Goal: Task Accomplishment & Management: Use online tool/utility

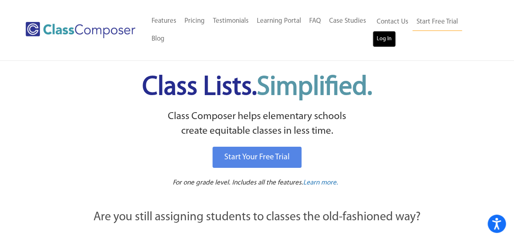
click at [388, 37] on link "Log In" at bounding box center [384, 39] width 23 height 16
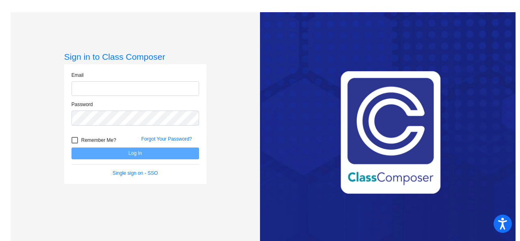
type input "[EMAIL_ADDRESS][DOMAIN_NAME]"
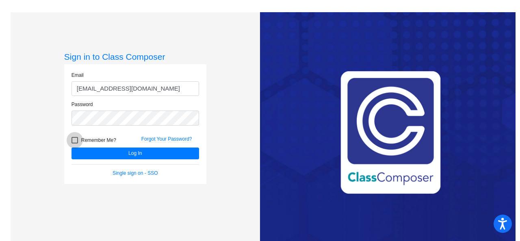
click at [72, 140] on div at bounding box center [75, 140] width 7 height 7
click at [74, 143] on input "Remember Me?" at bounding box center [74, 143] width 0 height 0
checkbox input "true"
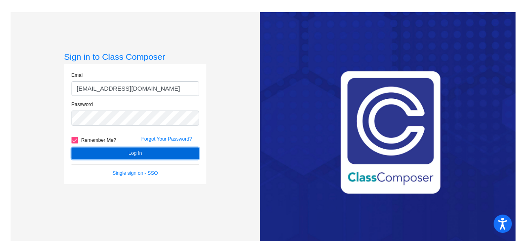
click at [100, 153] on button "Log In" at bounding box center [136, 154] width 128 height 12
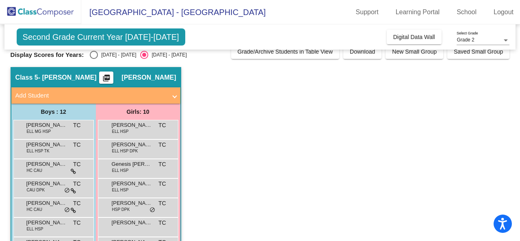
scroll to position [9, 0]
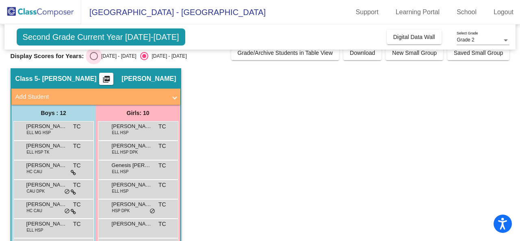
click at [95, 58] on div "Select an option" at bounding box center [94, 56] width 8 height 8
click at [94, 60] on input "[DATE] - [DATE]" at bounding box center [93, 60] width 0 height 0
radio input "true"
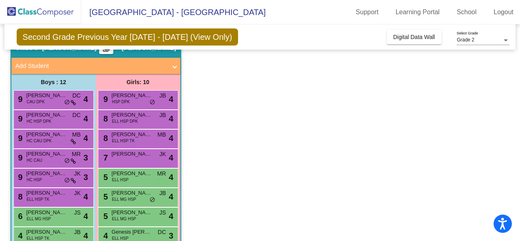
scroll to position [41, 0]
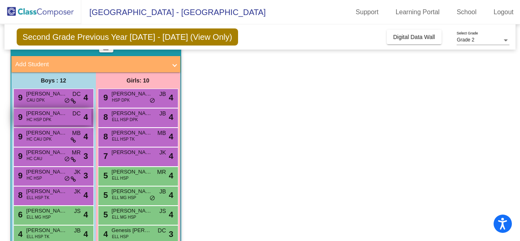
click at [32, 117] on span "HC HSP DPK" at bounding box center [39, 120] width 25 height 6
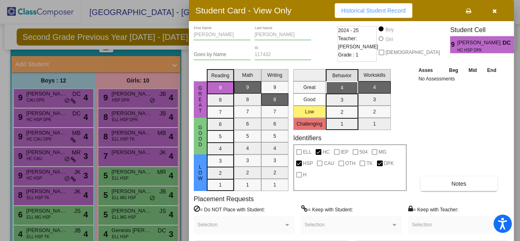
click at [517, 88] on div at bounding box center [260, 120] width 520 height 241
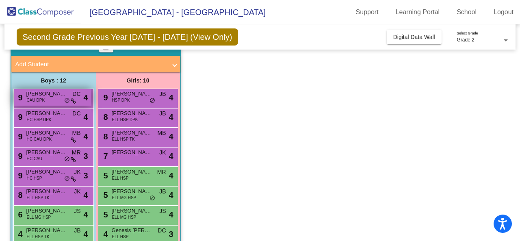
click at [62, 96] on span "[PERSON_NAME]" at bounding box center [46, 94] width 41 height 8
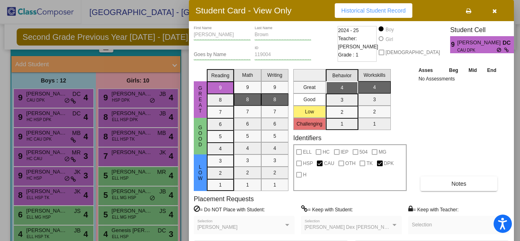
drag, startPoint x: 518, startPoint y: 59, endPoint x: 518, endPoint y: 79, distance: 19.9
click at [518, 79] on div at bounding box center [260, 120] width 520 height 241
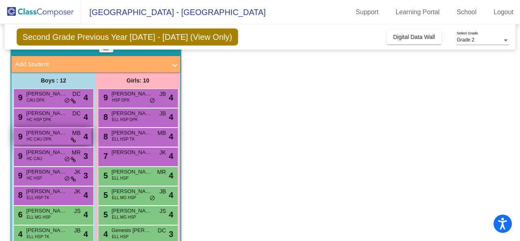
click at [56, 140] on div "9 [PERSON_NAME] HC CAU DPK MB lock do_not_disturb_alt 4" at bounding box center [53, 136] width 78 height 17
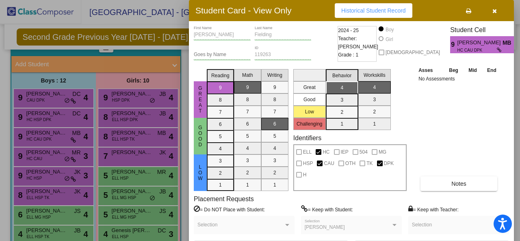
click at [55, 154] on div at bounding box center [260, 120] width 520 height 241
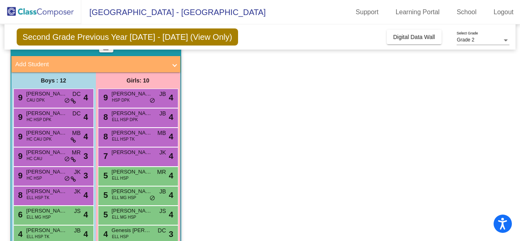
click at [55, 154] on span "[PERSON_NAME] Dex [PERSON_NAME]" at bounding box center [46, 152] width 41 height 8
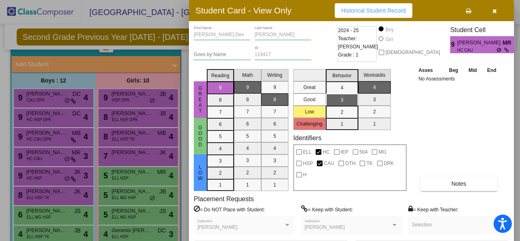
click at [55, 173] on div at bounding box center [260, 120] width 520 height 241
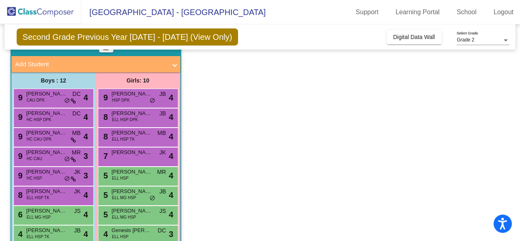
click at [55, 173] on span "[PERSON_NAME]" at bounding box center [46, 172] width 41 height 8
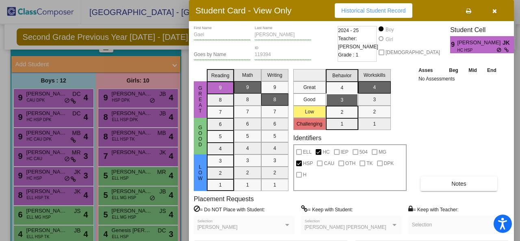
click at [54, 191] on div at bounding box center [260, 120] width 520 height 241
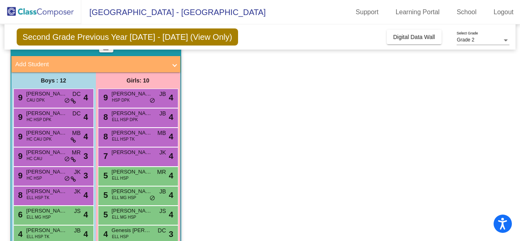
click at [54, 191] on span "[PERSON_NAME] [PERSON_NAME]" at bounding box center [46, 191] width 41 height 8
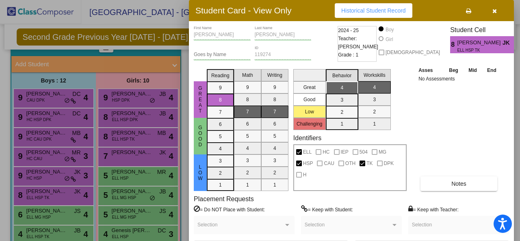
click at [115, 151] on div at bounding box center [260, 120] width 520 height 241
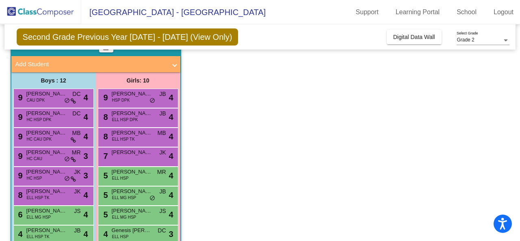
click at [115, 151] on span "[PERSON_NAME]" at bounding box center [132, 152] width 41 height 8
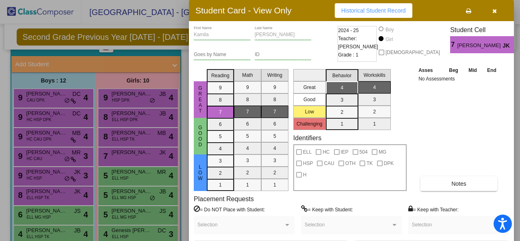
click at [115, 135] on div at bounding box center [260, 120] width 520 height 241
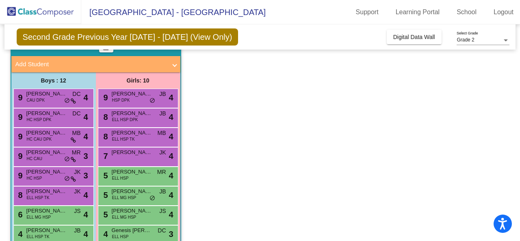
click at [115, 136] on span "ELL HSP TK" at bounding box center [123, 139] width 23 height 6
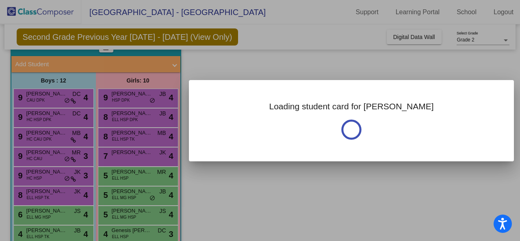
click at [115, 135] on div at bounding box center [260, 120] width 520 height 241
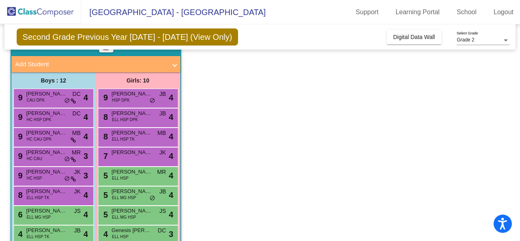
click at [115, 136] on span "ELL HSP TK" at bounding box center [123, 139] width 23 height 6
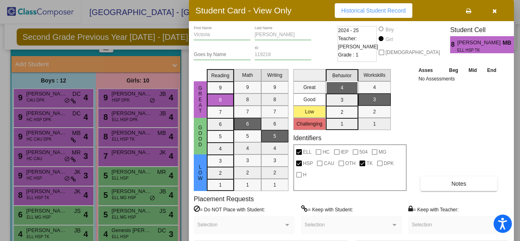
click at [121, 112] on div at bounding box center [260, 120] width 520 height 241
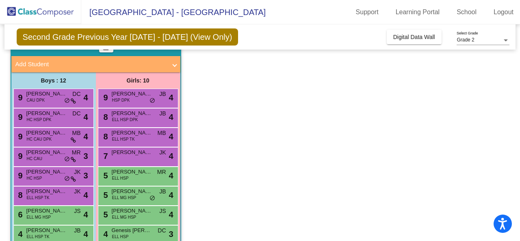
click at [121, 112] on span "[PERSON_NAME]" at bounding box center [132, 113] width 41 height 8
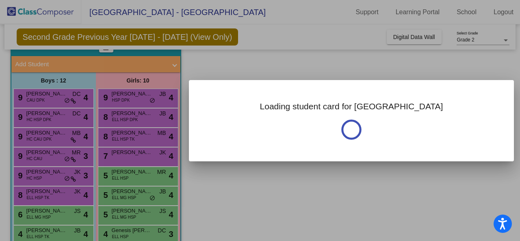
click at [121, 112] on div at bounding box center [260, 120] width 520 height 241
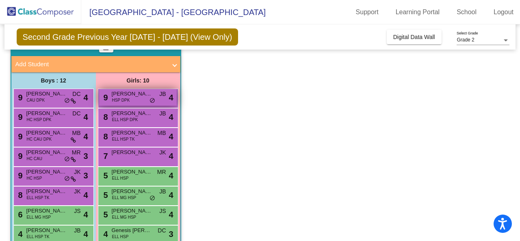
click at [126, 97] on span "HSP DPK" at bounding box center [121, 100] width 18 height 6
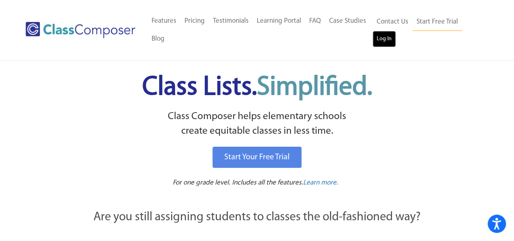
click at [387, 37] on link "Log In" at bounding box center [384, 39] width 23 height 16
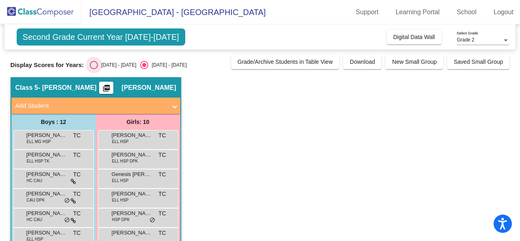
click at [93, 67] on div "Select an option" at bounding box center [94, 65] width 8 height 8
click at [93, 69] on input "[DATE] - [DATE]" at bounding box center [93, 69] width 0 height 0
radio input "true"
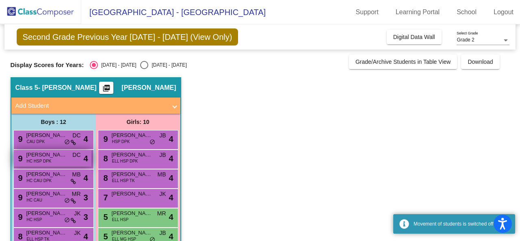
click at [55, 156] on span "[PERSON_NAME]" at bounding box center [46, 155] width 41 height 8
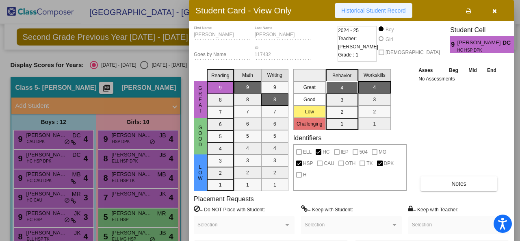
click at [362, 11] on span "Historical Student Record" at bounding box center [373, 10] width 65 height 7
drag, startPoint x: 516, startPoint y: 67, endPoint x: 520, endPoint y: 131, distance: 64.7
click at [520, 131] on div at bounding box center [260, 120] width 520 height 241
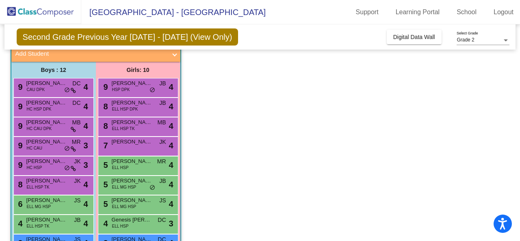
scroll to position [51, 0]
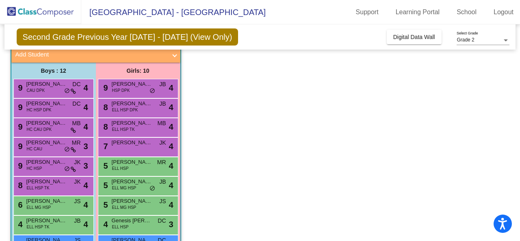
drag, startPoint x: 512, startPoint y: 125, endPoint x: 519, endPoint y: 132, distance: 10.1
click at [519, 132] on mat-sidenav-content "Grade 2 Select Grade Second Grade Previous Year 2024 - 2025 (View Only) Add, Mo…" at bounding box center [260, 132] width 520 height 217
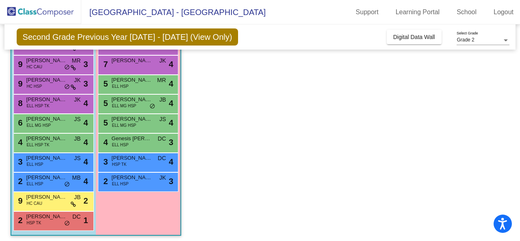
scroll to position [136, 0]
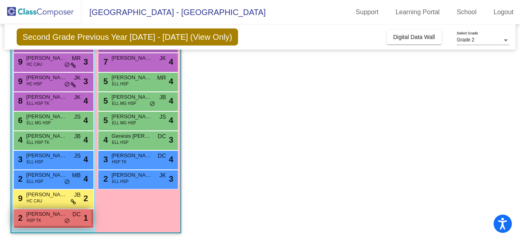
click at [41, 215] on span "[PERSON_NAME]" at bounding box center [46, 214] width 41 height 8
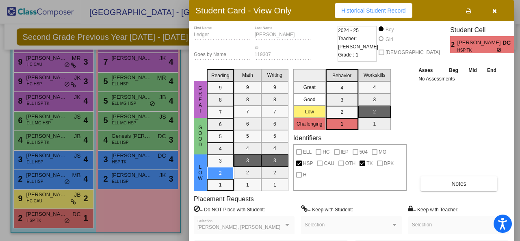
click at [38, 195] on div at bounding box center [260, 120] width 520 height 241
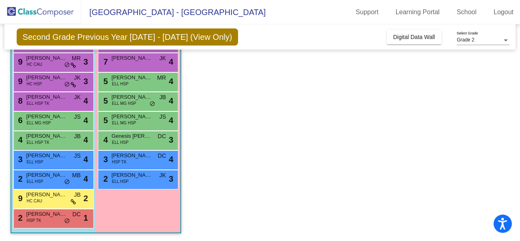
click at [38, 195] on span "[PERSON_NAME] [PERSON_NAME]" at bounding box center [46, 195] width 41 height 8
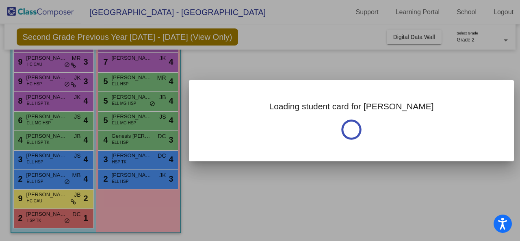
click at [38, 195] on div at bounding box center [260, 120] width 520 height 241
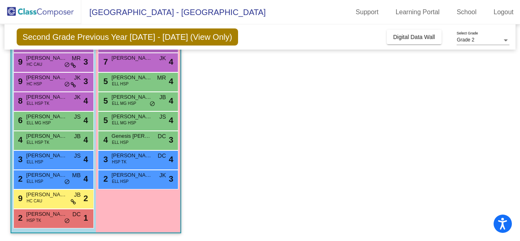
click at [38, 195] on span "[PERSON_NAME] [PERSON_NAME]" at bounding box center [46, 195] width 41 height 8
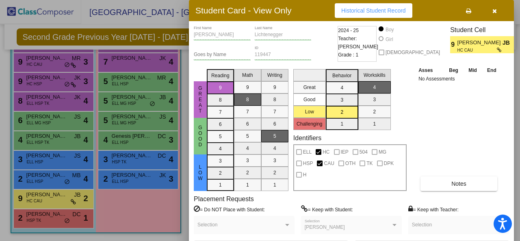
drag, startPoint x: 38, startPoint y: 195, endPoint x: 38, endPoint y: 176, distance: 18.3
click at [38, 176] on div at bounding box center [260, 120] width 520 height 241
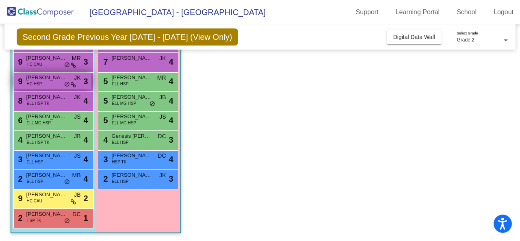
click at [41, 79] on span "[PERSON_NAME]" at bounding box center [46, 78] width 41 height 8
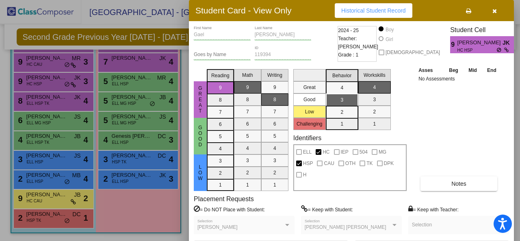
click at [41, 62] on div at bounding box center [260, 120] width 520 height 241
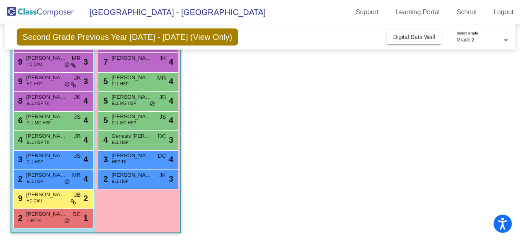
click at [41, 62] on span "HC CAU" at bounding box center [34, 64] width 15 height 6
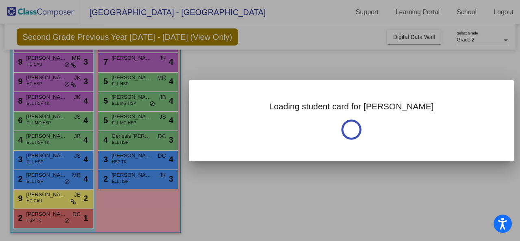
click at [41, 62] on div at bounding box center [260, 120] width 520 height 241
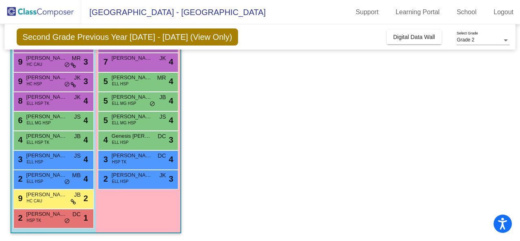
click at [41, 62] on span "HC CAU" at bounding box center [34, 64] width 15 height 6
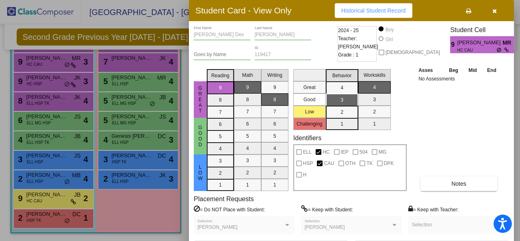
click at [41, 100] on div at bounding box center [260, 120] width 520 height 241
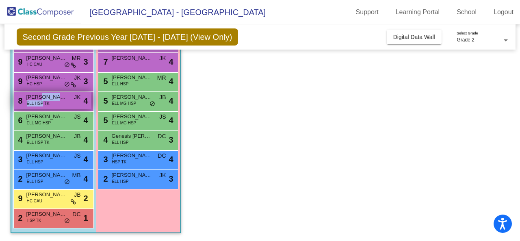
click at [41, 100] on span "ELL HSP TK" at bounding box center [38, 103] width 23 height 6
